Goal: Communication & Community: Answer question/provide support

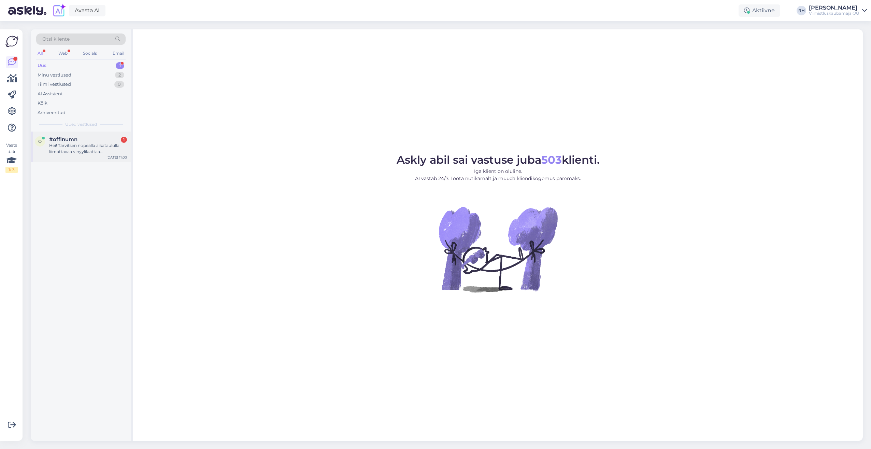
click at [58, 149] on div "Hei! Tarvitsen nopealla aikataululla liimattavaa vinyylilaattaa vessanremonttia…" at bounding box center [88, 148] width 78 height 12
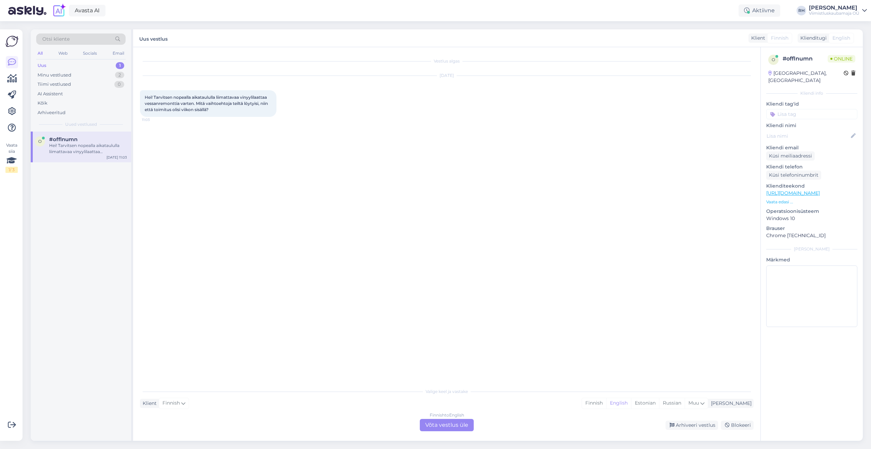
click at [450, 422] on div "Finnish to English Võta vestlus üle" at bounding box center [447, 425] width 54 height 12
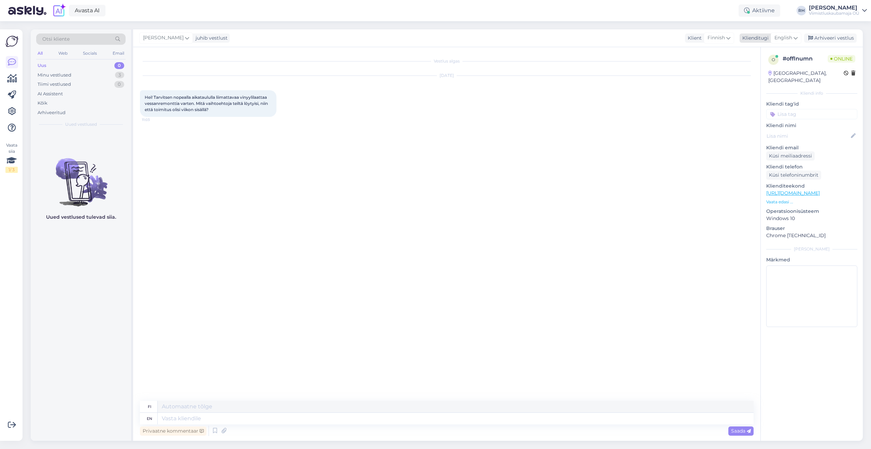
click at [784, 38] on span "English" at bounding box center [784, 38] width 18 height 8
type input "en"
click at [754, 65] on link "English" at bounding box center [770, 68] width 75 height 11
click at [187, 99] on span "Hei! Tarvitsen nopealla aikataululla liimattavaa vinyylilaattaa vessanremonttia…" at bounding box center [207, 103] width 124 height 17
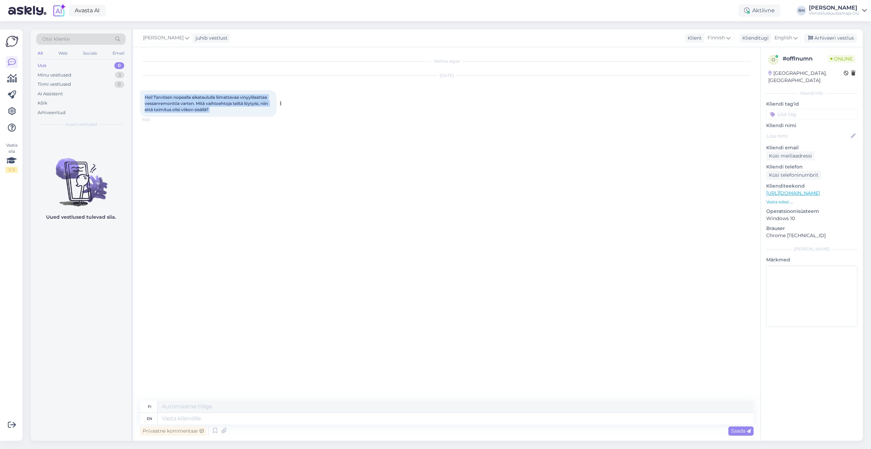
click at [187, 99] on span "Hei! Tarvitsen nopealla aikataululla liimattavaa vinyylilaattaa vessanremonttia…" at bounding box center [207, 103] width 124 height 17
copy div "Hei! Tarvitsen nopealla aikataululla liimattavaa vinyylilaattaa vessanremonttia…"
click at [323, 132] on div "Vestlus algas [DATE] Hei! Tarvitsen nopealla aikataululla liimattavaa vinyylila…" at bounding box center [450, 224] width 620 height 340
click at [177, 414] on textarea at bounding box center [456, 418] width 596 height 12
type textarea "We"
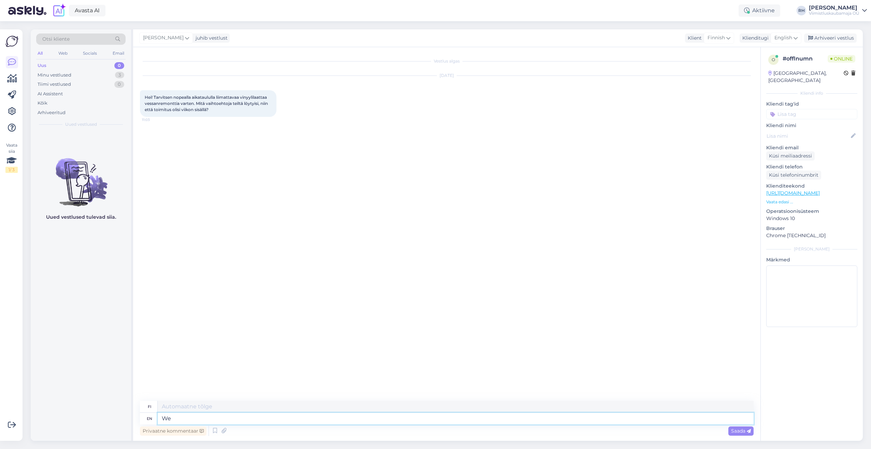
type textarea "Me"
type textarea "W"
type textarea "Hei."
type textarea "Hei. We"
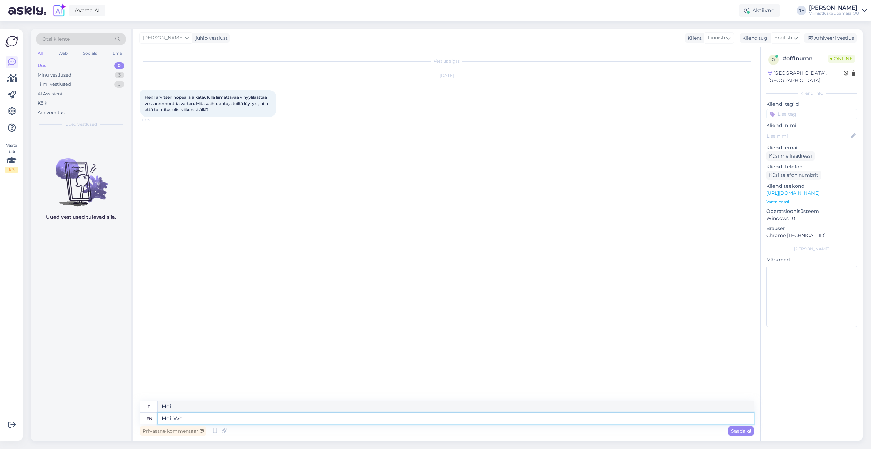
type textarea "Hei. Me"
type textarea "Hei."
type textarea "Hei. All v"
type textarea "Hei kaikki"
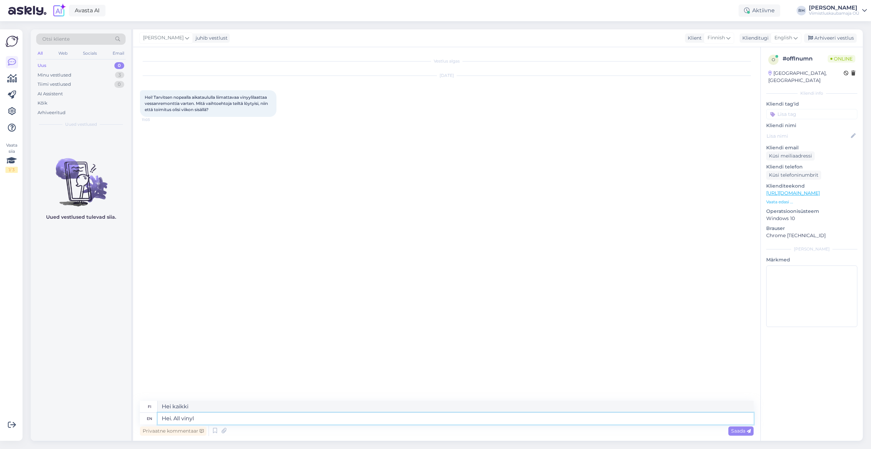
type textarea "Hei. All vinyl f"
type textarea "Hei. Pelkkä vinyyli"
type textarea "Hei. All vinyl floors"
type textarea "Hei. Kaikki vinyylilattiat"
type textarea "Hei. All vinyl floors we d"
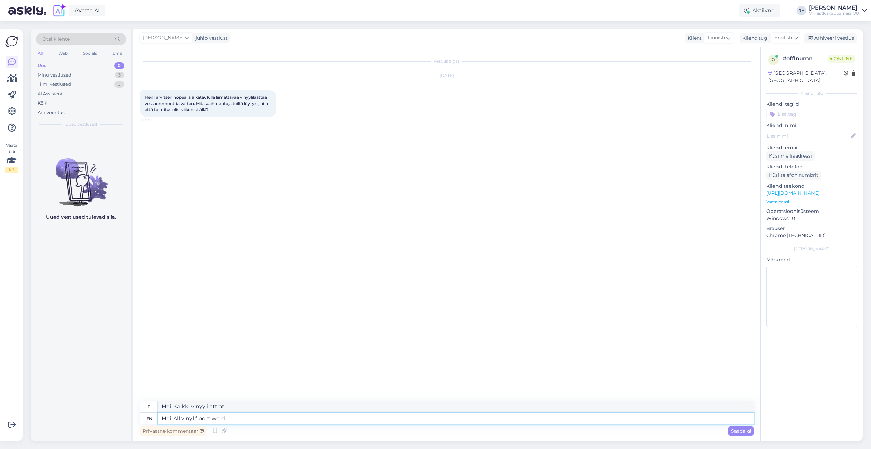
type textarea "Hei. Kaikki vinyylilattiat, joita me"
type textarea "Hei. All vinyl floors we deliver"
type textarea "Hei. Toimitamme kaikki vinyylilattiat"
type textarea "Hei. All vinyl floors we deliver order"
type textarea "Hei. Toimitamme kaikki vinyylilattiat tilauksesta"
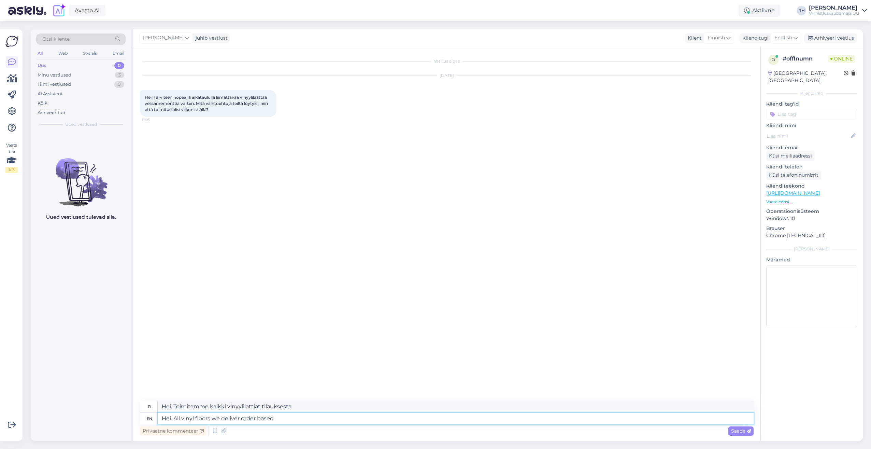
type textarea "Hei. All vinyl floors we deliver order based a"
type textarea "Hei. Toimitamme kaikki vinyylilattiat tilauksesta."
type textarea "Hei. All vinyl floors we deliver order based as"
type textarea "Hei. Toimitamme kaikki vinyylilattiat tilauksen perusteella"
type textarea "Hei. All vinyl floors we deliver order based as we"
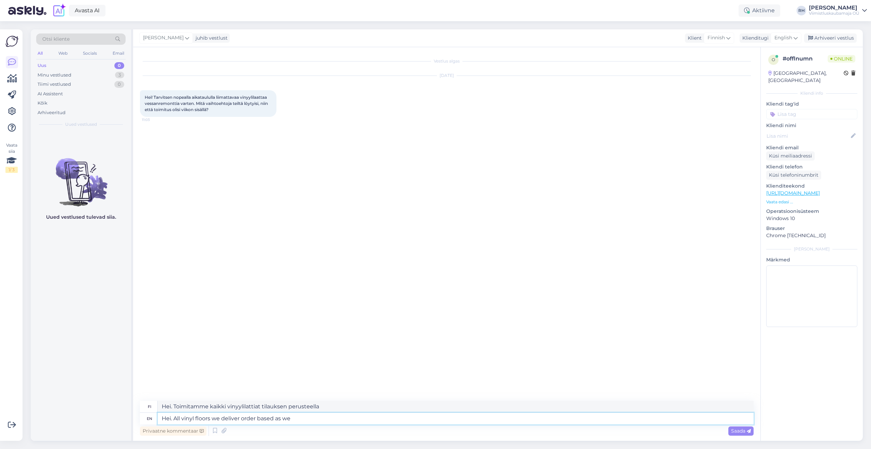
type textarea "Hei. Toimitamme kaikki vinyylilattiat tilauksen perusteella."
type textarea "Hei. All vinyl floors we deliver order based as we do"
type textarea "Hei. Toimitamme kaikki vinyylilattiat tilauksesta, kuten teemmekin."
type textarea "Hei. All vinyl floors we deliver order based as we do not s"
type textarea "Hei. Toimitamme kaikki vinyylilattiat tilauksesta, koska emme"
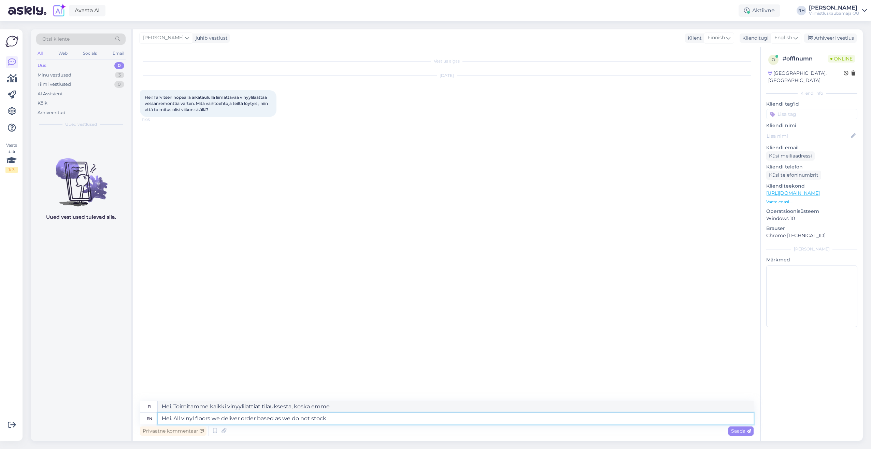
type textarea "Hei. All vinyl floors we deliver order based as we do not stock t"
type textarea "Hei. Toimitamme kaikki vinyylilattiat tilauksesta, koska meillä ei ole varastoa."
type textarea "Hei. All vinyl floors we deliver order based as we do not stock them"
type textarea "Hei. Toimitamme kaikki vinyylilattiat tilauksesta, koska meillä ei ole niitä va…"
type textarea "Hei. All vinyl floors we deliver order based as we do not stock them."
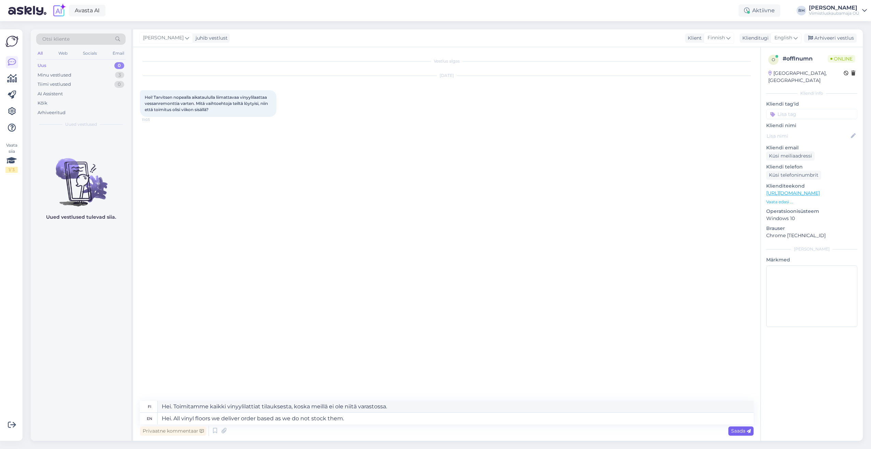
click at [746, 430] on span "Saada" at bounding box center [741, 431] width 20 height 6
